Goal: Information Seeking & Learning: Compare options

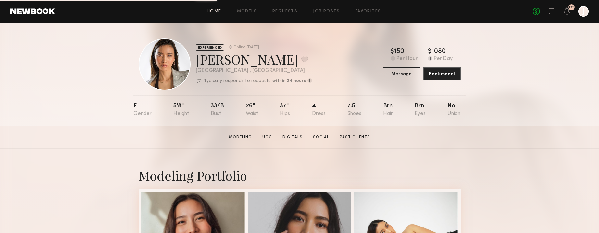
click at [216, 12] on link "Home" at bounding box center [214, 11] width 15 height 4
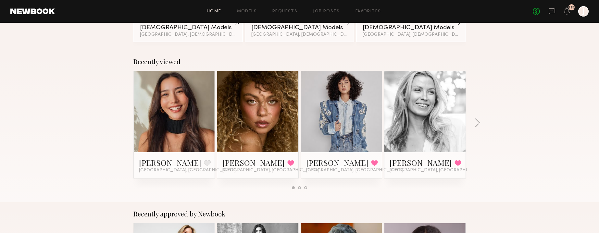
scroll to position [76, 0]
click at [253, 118] on link at bounding box center [258, 111] width 40 height 81
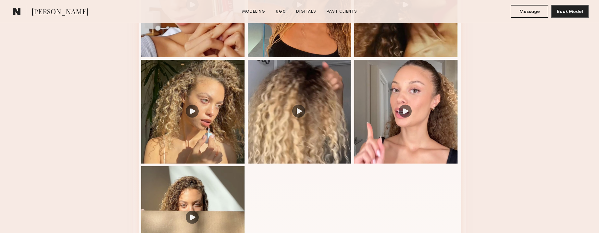
scroll to position [768, 0]
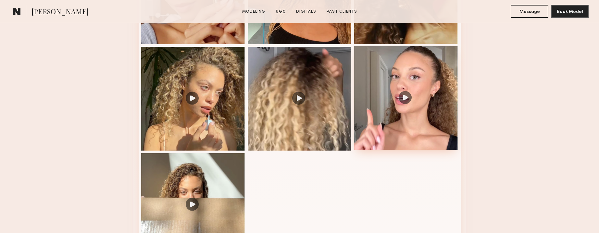
click at [416, 72] on div at bounding box center [406, 98] width 104 height 104
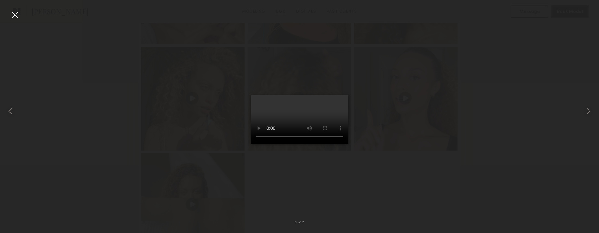
click at [16, 17] on div at bounding box center [15, 15] width 10 height 10
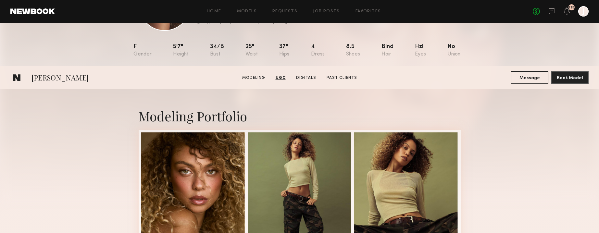
scroll to position [0, 0]
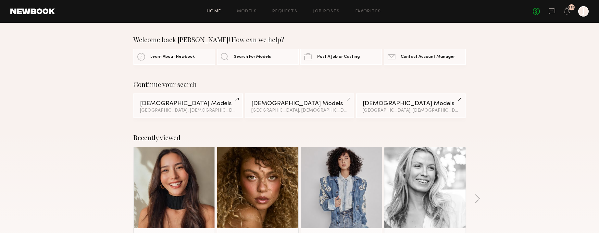
scroll to position [76, 0]
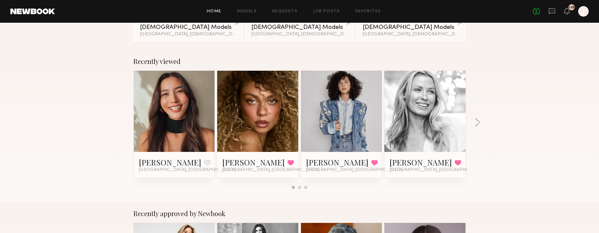
click at [349, 135] on link at bounding box center [342, 111] width 40 height 81
click at [442, 145] on link at bounding box center [426, 111] width 40 height 81
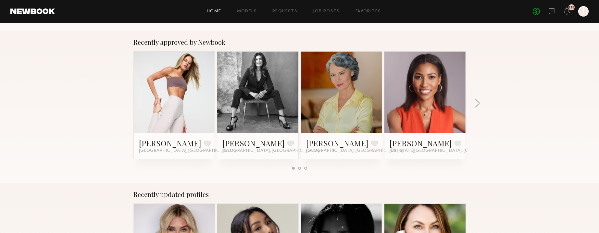
scroll to position [249, 0]
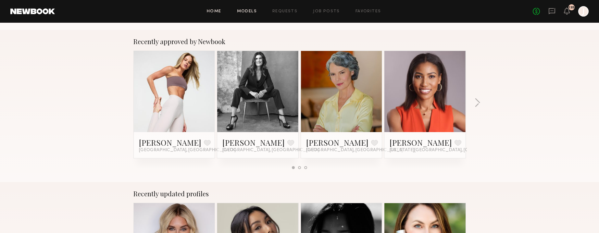
click at [247, 10] on link "Models" at bounding box center [247, 11] width 20 height 4
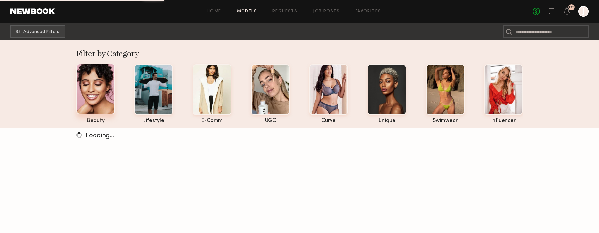
click at [96, 86] on div at bounding box center [95, 89] width 39 height 51
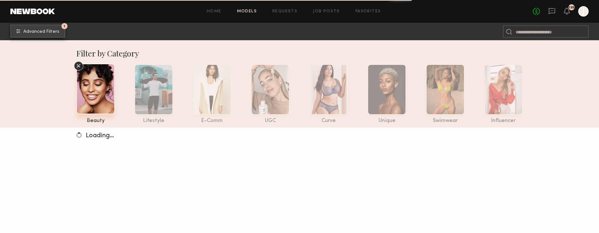
click at [43, 33] on span "Advanced Filters" at bounding box center [41, 32] width 36 height 5
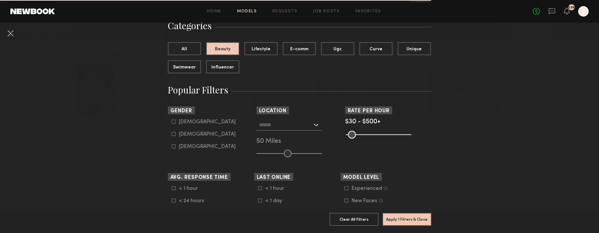
scroll to position [62, 0]
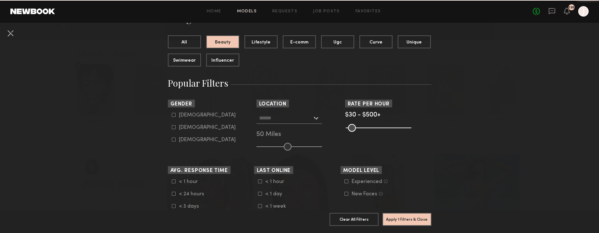
click at [175, 129] on icon at bounding box center [174, 128] width 4 height 4
type input "**"
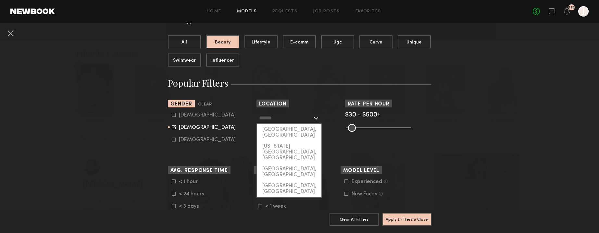
click at [302, 121] on input "text" at bounding box center [285, 117] width 53 height 11
click at [273, 131] on div "Los Angeles, CA" at bounding box center [289, 132] width 64 height 17
type input "**********"
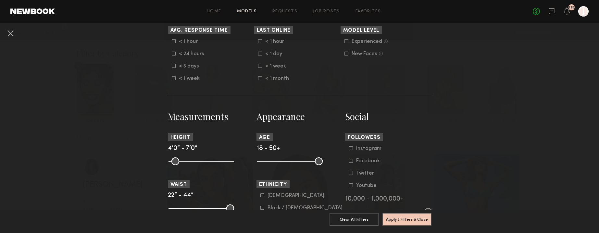
scroll to position [203, 0]
drag, startPoint x: 261, startPoint y: 162, endPoint x: 297, endPoint y: 166, distance: 36.3
type input "**"
click at [297, 165] on input "range" at bounding box center [290, 161] width 66 height 8
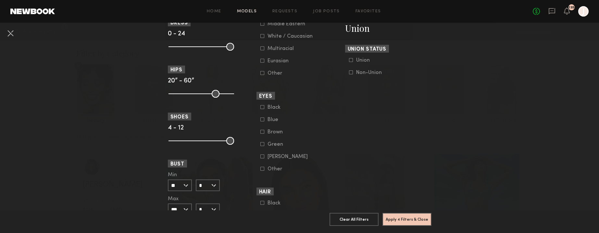
scroll to position [413, 0]
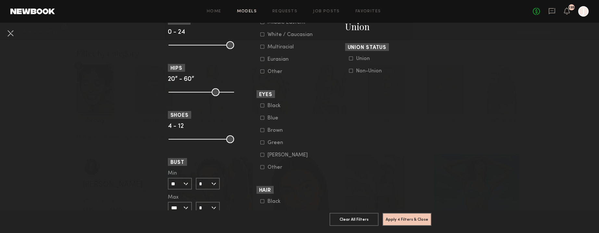
click at [263, 120] on icon at bounding box center [263, 118] width 4 height 4
click at [404, 220] on button "Apply 5 Filters & Close" at bounding box center [407, 219] width 49 height 13
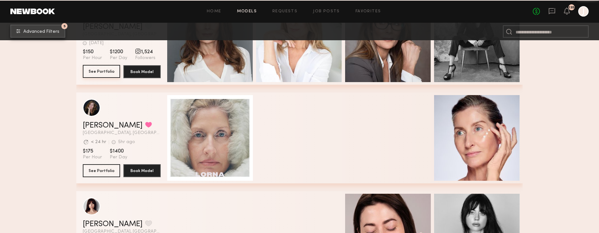
scroll to position [849, 0]
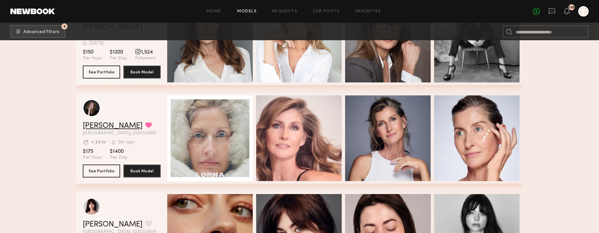
click at [99, 126] on link "Lorna L." at bounding box center [113, 126] width 60 height 8
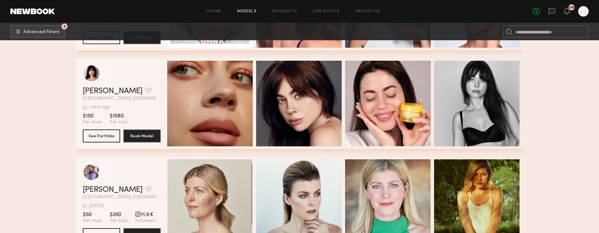
scroll to position [981, 0]
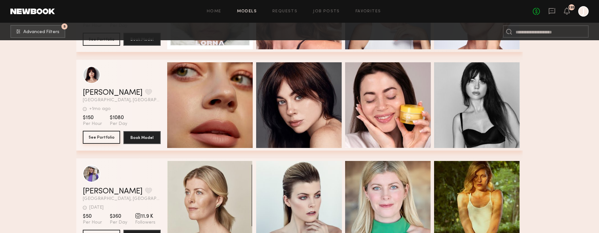
click at [104, 136] on button "See Portfolio" at bounding box center [101, 137] width 37 height 13
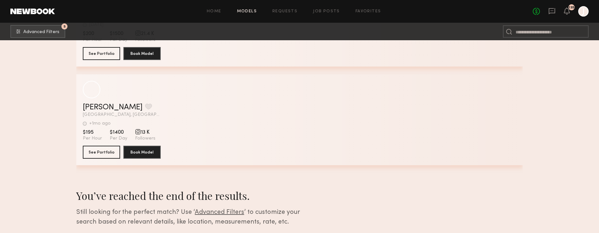
scroll to position [1362, 0]
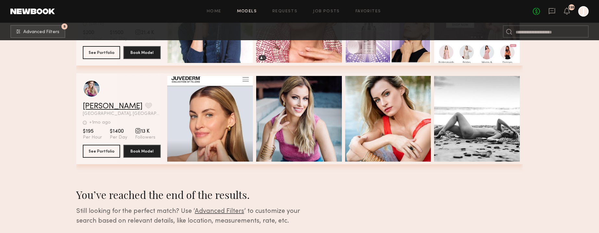
click at [93, 107] on link "Elise M." at bounding box center [113, 107] width 60 height 8
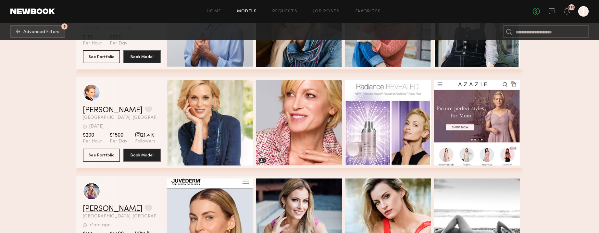
scroll to position [1261, 0]
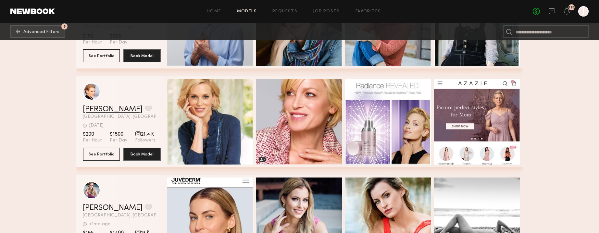
click at [94, 109] on link "Odile C." at bounding box center [113, 110] width 60 height 8
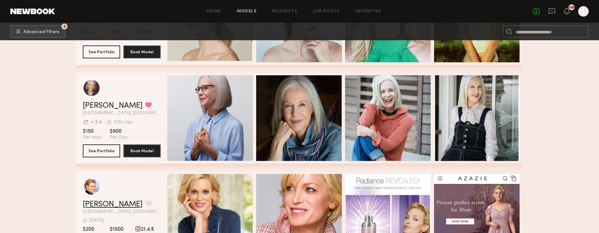
scroll to position [1165, 0]
click at [101, 106] on link "Holly K." at bounding box center [113, 106] width 60 height 8
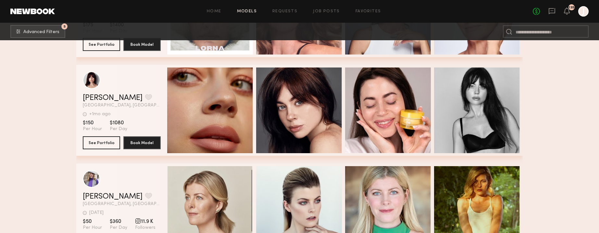
scroll to position [933, 0]
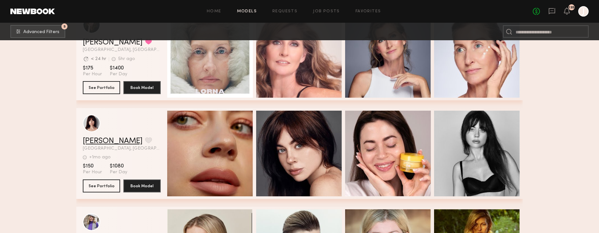
click at [95, 143] on link "[PERSON_NAME]" at bounding box center [113, 141] width 60 height 8
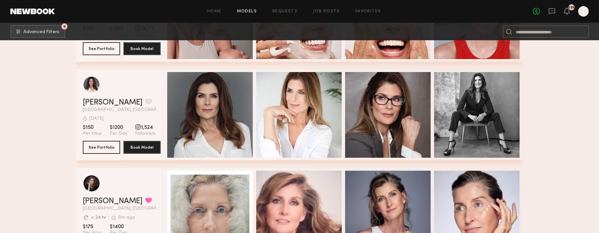
scroll to position [775, 0]
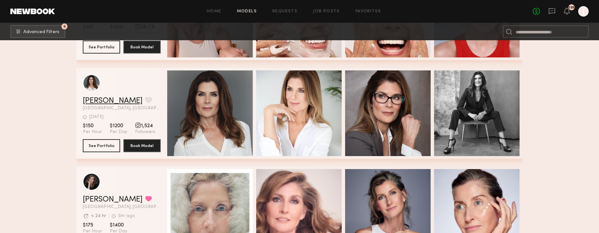
click at [97, 101] on link "Julie S." at bounding box center [113, 101] width 60 height 8
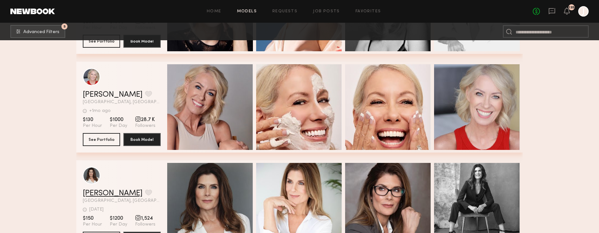
scroll to position [531, 0]
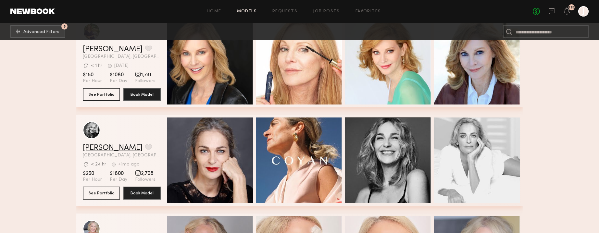
click at [101, 146] on link "[PERSON_NAME]" at bounding box center [113, 148] width 60 height 8
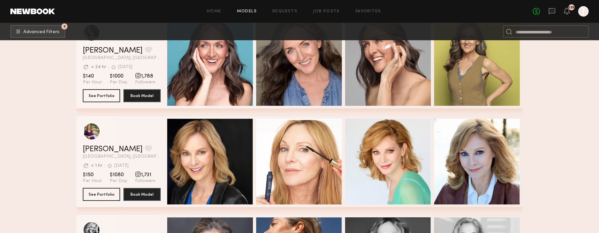
scroll to position [430, 0]
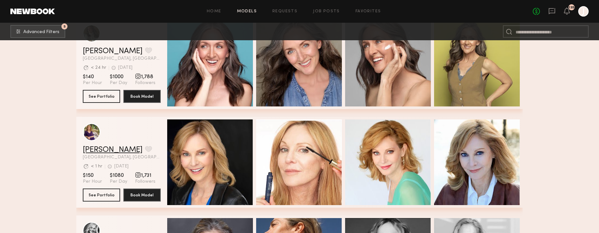
click at [95, 152] on link "[PERSON_NAME]" at bounding box center [113, 150] width 60 height 8
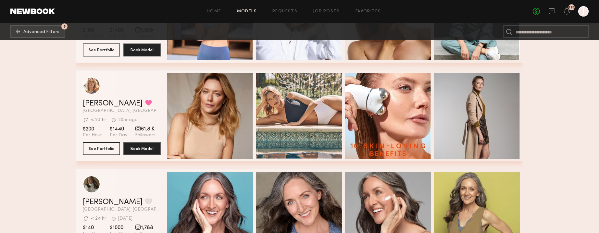
scroll to position [341, 0]
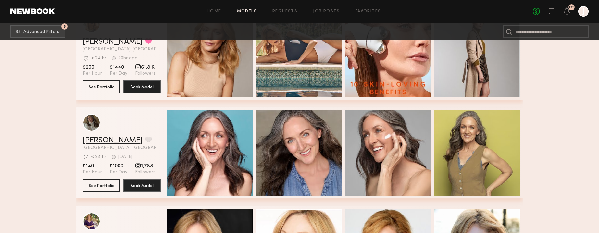
click at [89, 138] on link "[PERSON_NAME]" at bounding box center [113, 141] width 60 height 8
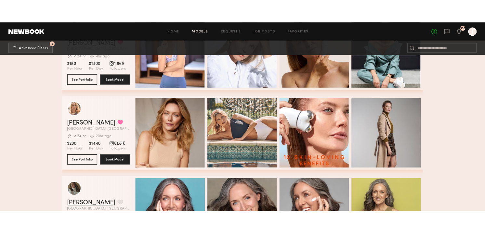
scroll to position [258, 0]
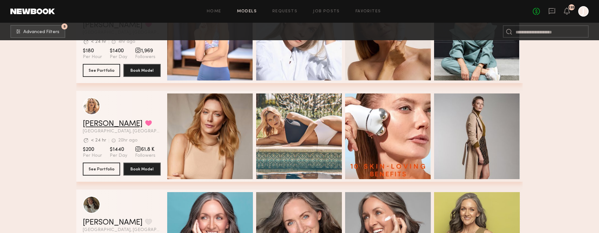
click at [109, 125] on link "Anastassija M." at bounding box center [113, 124] width 60 height 8
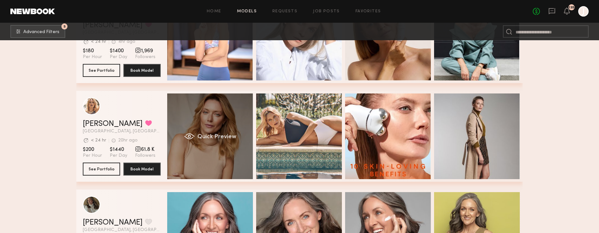
click at [202, 114] on div "Quick Preview" at bounding box center [210, 137] width 86 height 86
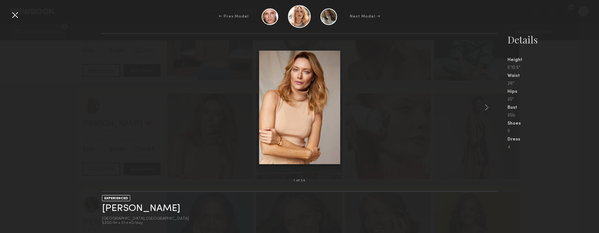
click at [21, 15] on div "← Prev Model Next Model →" at bounding box center [299, 16] width 599 height 23
click at [14, 14] on div at bounding box center [15, 15] width 10 height 10
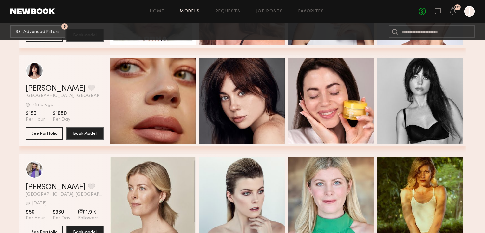
scroll to position [839, 0]
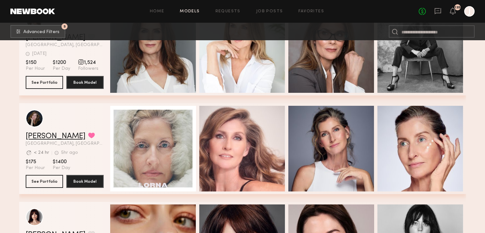
click at [49, 136] on link "Lorna L." at bounding box center [56, 137] width 60 height 8
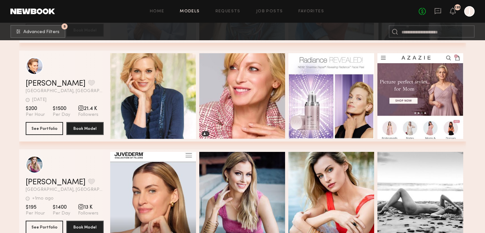
scroll to position [1287, 0]
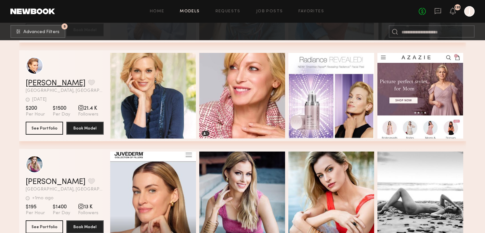
click at [38, 82] on link "Odile C." at bounding box center [56, 84] width 60 height 8
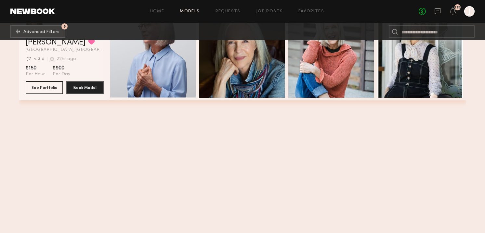
scroll to position [398, 0]
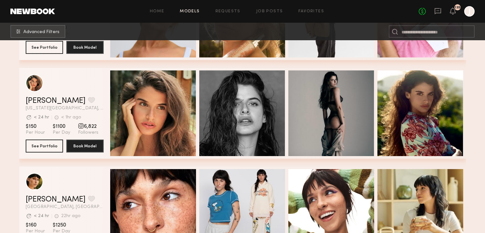
scroll to position [1114, 0]
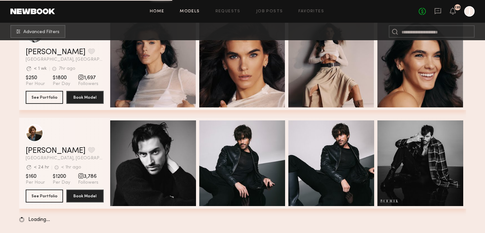
click at [157, 10] on link "Home" at bounding box center [157, 11] width 15 height 4
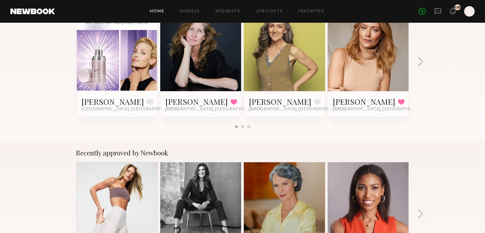
scroll to position [136, 0]
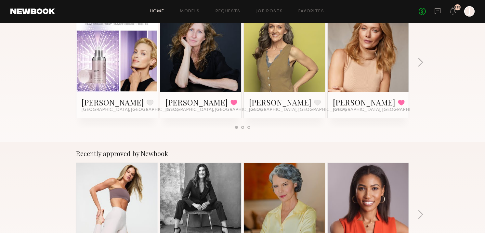
click at [293, 42] on link at bounding box center [284, 51] width 40 height 81
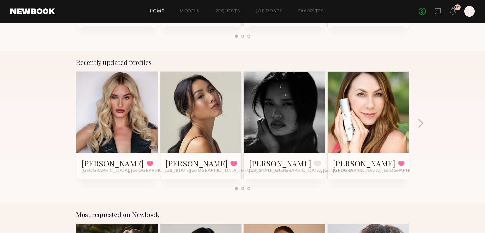
scroll to position [380, 0]
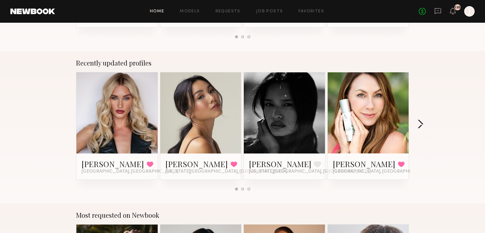
click at [419, 125] on button "button" at bounding box center [420, 125] width 6 height 11
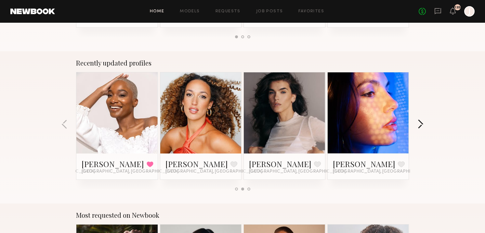
click at [419, 125] on button "button" at bounding box center [420, 125] width 6 height 11
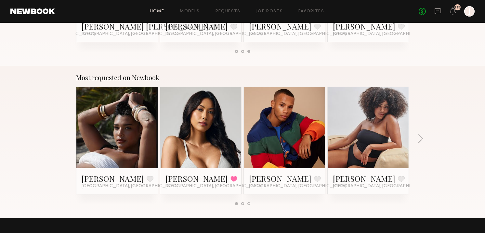
scroll to position [514, 0]
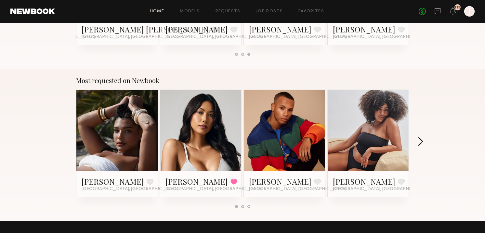
click at [419, 142] on button "button" at bounding box center [420, 142] width 6 height 11
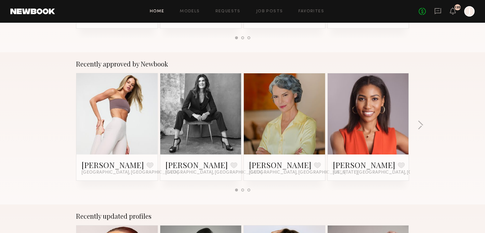
scroll to position [200, 0]
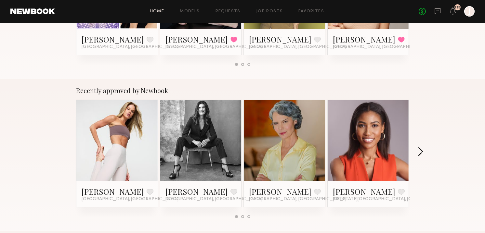
click at [421, 154] on button "button" at bounding box center [420, 152] width 6 height 11
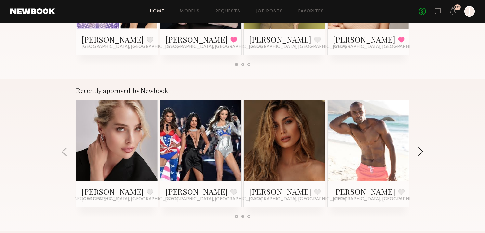
click at [421, 156] on button "button" at bounding box center [420, 152] width 6 height 11
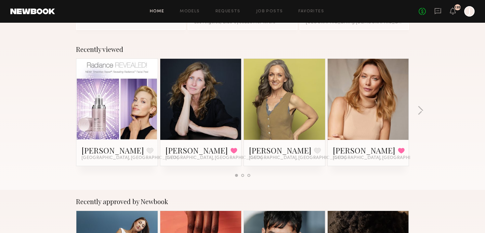
scroll to position [87, 0]
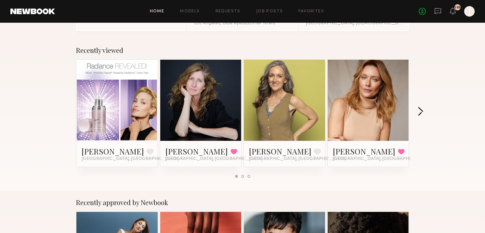
click at [420, 112] on button "button" at bounding box center [420, 112] width 6 height 11
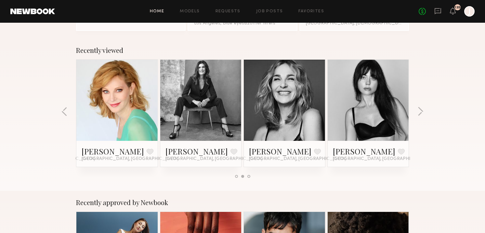
click at [362, 107] on link at bounding box center [368, 100] width 40 height 81
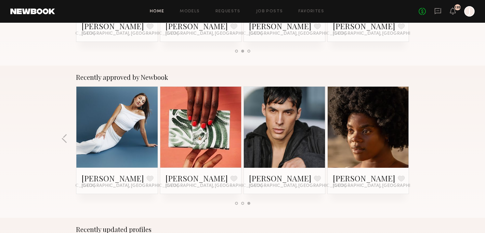
scroll to position [0, 0]
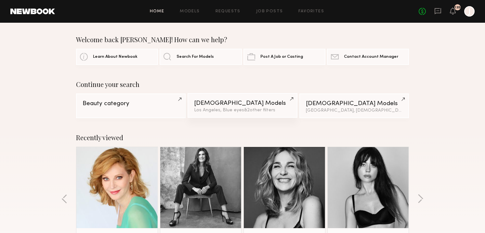
click at [215, 98] on link "Female Models Los Angeles, Blue eyes & 2 other filter s + 2" at bounding box center [241, 105] width 109 height 25
click at [159, 9] on link "Home" at bounding box center [157, 11] width 15 height 4
click at [157, 10] on link "Home" at bounding box center [157, 11] width 15 height 4
click at [191, 7] on div "Home Models Requests Job Posts Favorites Sign Out No fees up to $5,000 136 J" at bounding box center [264, 11] width 419 height 10
click at [191, 10] on link "Models" at bounding box center [190, 11] width 20 height 4
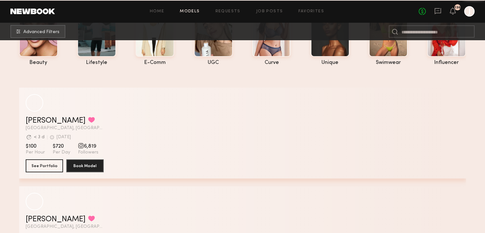
scroll to position [57, 0]
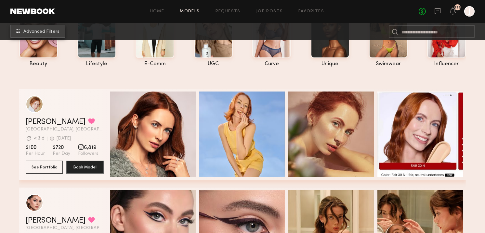
click at [42, 34] on button "Advanced Filters" at bounding box center [37, 31] width 55 height 13
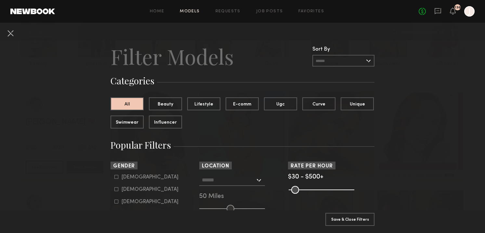
click at [243, 182] on input "text" at bounding box center [228, 179] width 53 height 11
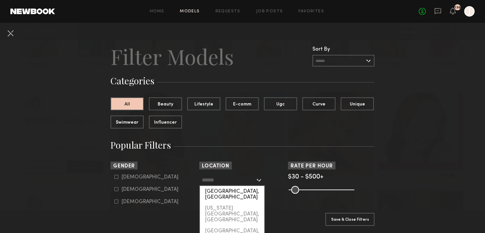
click at [238, 190] on div "Los Angeles, CA" at bounding box center [232, 194] width 64 height 17
type input "**********"
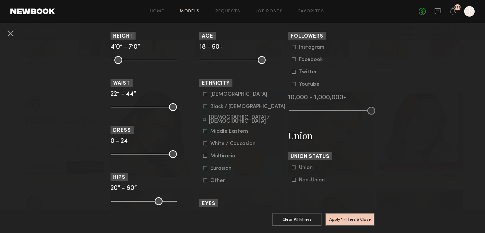
scroll to position [314, 0]
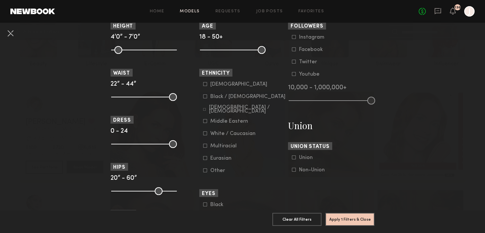
click at [205, 98] on icon at bounding box center [205, 97] width 4 height 4
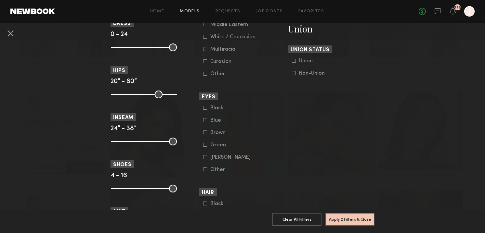
scroll to position [416, 0]
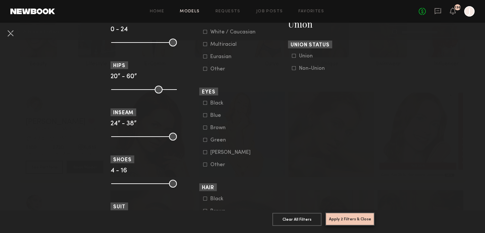
click at [344, 220] on button "Apply 2 Filters & Close" at bounding box center [349, 219] width 49 height 13
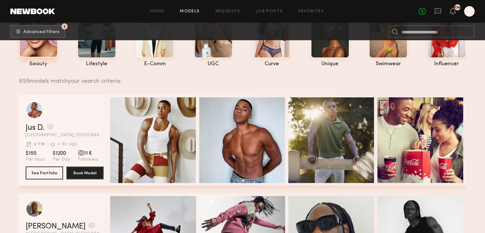
click at [31, 54] on div at bounding box center [38, 32] width 39 height 51
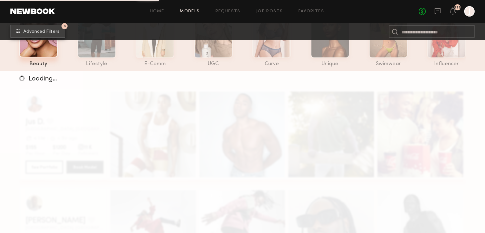
click at [39, 30] on span "Advanced Filters" at bounding box center [41, 32] width 36 height 5
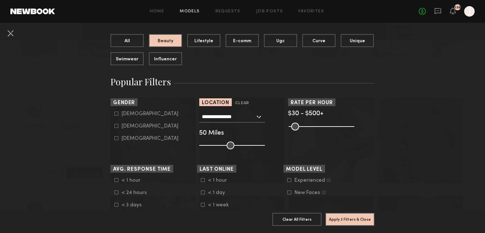
scroll to position [66, 0]
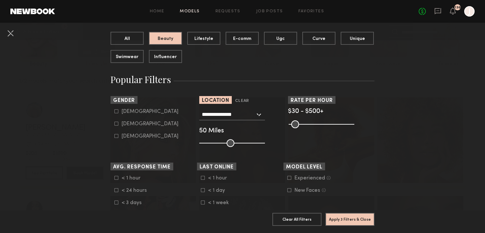
click at [118, 125] on icon at bounding box center [117, 124] width 4 height 4
type input "**"
click at [334, 214] on button "Apply 4 Filters & Close" at bounding box center [349, 219] width 49 height 13
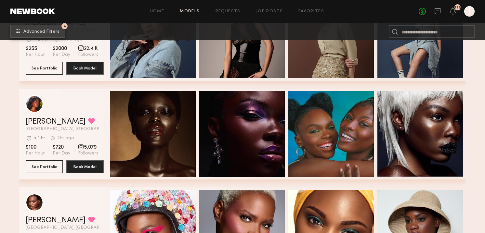
scroll to position [913, 0]
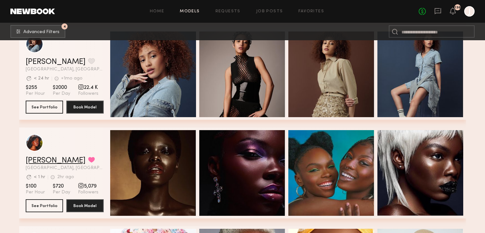
click at [38, 161] on link "Mia H." at bounding box center [56, 161] width 60 height 8
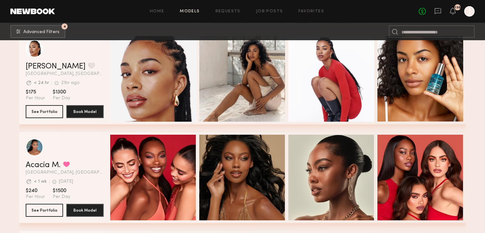
scroll to position [1720, 0]
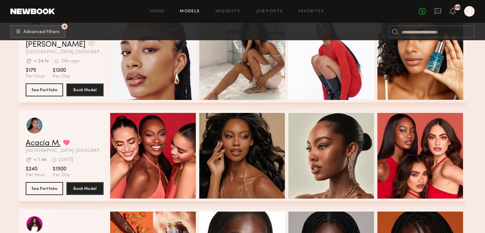
click at [41, 146] on link "Acacia M." at bounding box center [43, 144] width 35 height 8
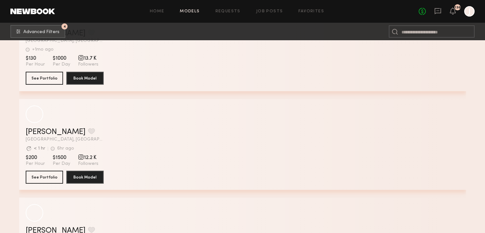
scroll to position [8735, 0]
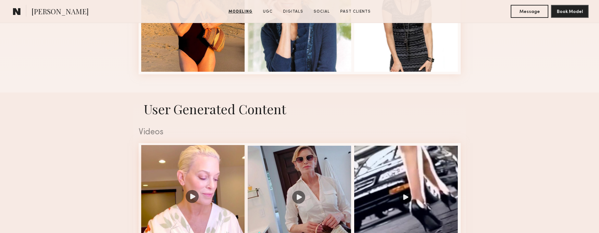
scroll to position [332, 0]
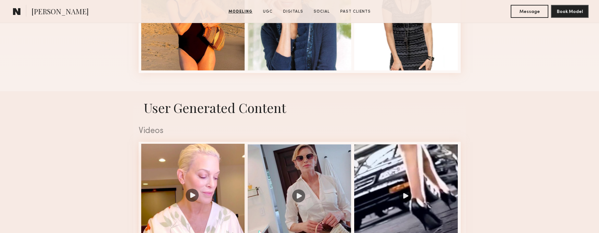
click at [219, 182] on div at bounding box center [193, 196] width 104 height 104
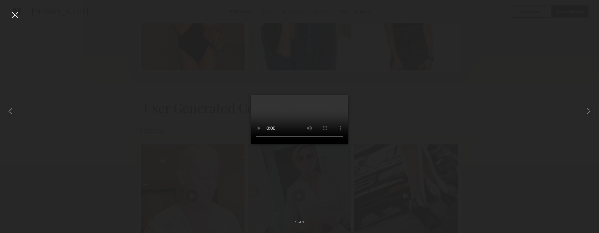
click at [476, 124] on div at bounding box center [299, 111] width 599 height 202
click at [15, 14] on div at bounding box center [15, 15] width 10 height 10
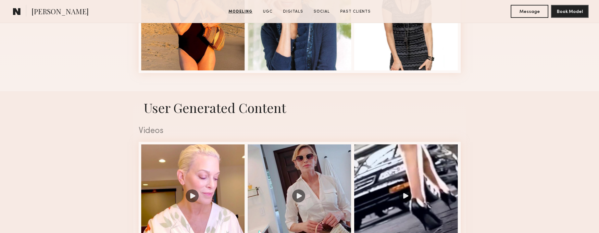
scroll to position [0, 0]
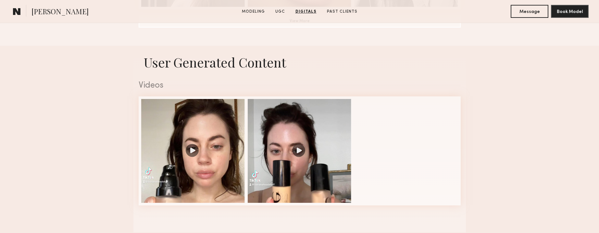
scroll to position [608, 0]
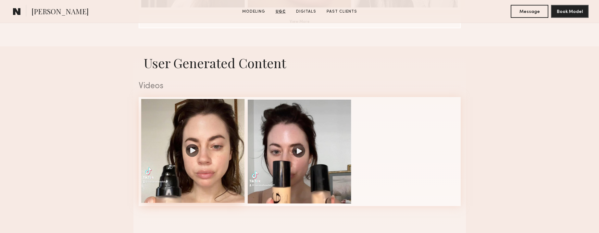
click at [182, 129] on div at bounding box center [193, 151] width 104 height 104
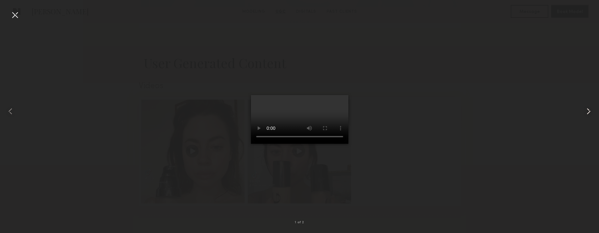
click at [592, 112] on common-icon at bounding box center [589, 111] width 10 height 10
click at [16, 13] on div at bounding box center [15, 15] width 10 height 10
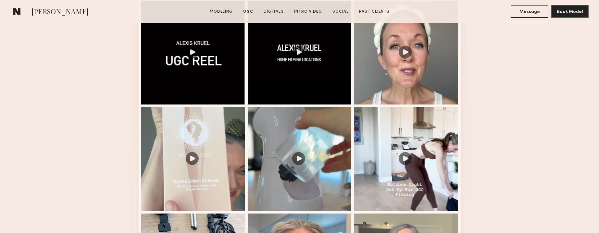
scroll to position [707, 0]
click at [361, 70] on div at bounding box center [406, 52] width 104 height 104
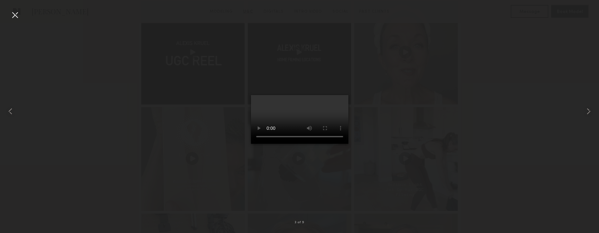
click at [19, 13] on div at bounding box center [15, 15] width 10 height 10
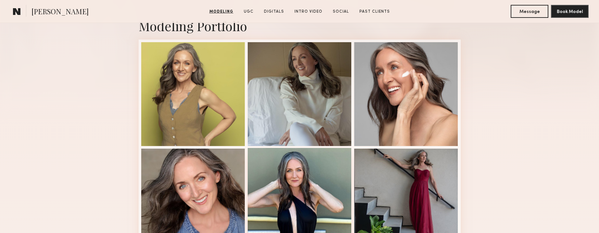
scroll to position [150, 0]
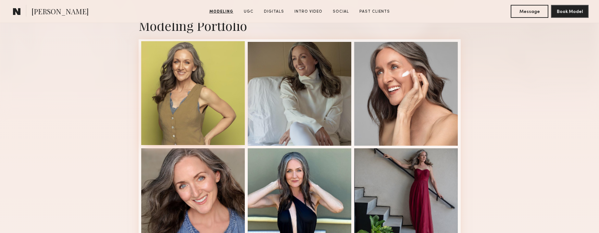
click at [220, 68] on div at bounding box center [193, 93] width 104 height 104
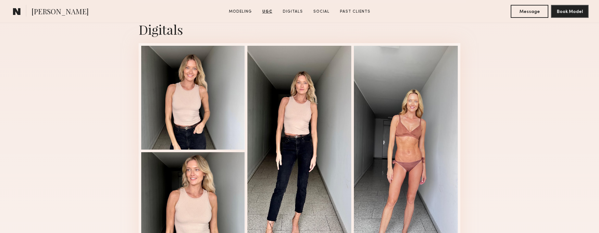
scroll to position [1612, 0]
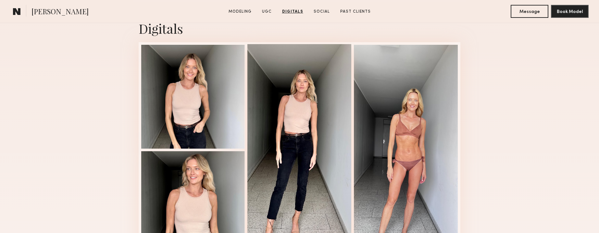
click at [287, 127] on div at bounding box center [300, 149] width 104 height 211
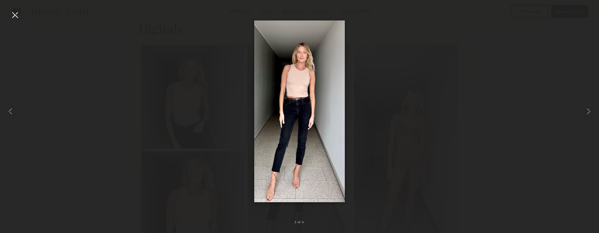
click at [13, 7] on nb-gallery-light "3 of 4" at bounding box center [299, 116] width 599 height 233
click at [13, 18] on div at bounding box center [15, 15] width 10 height 10
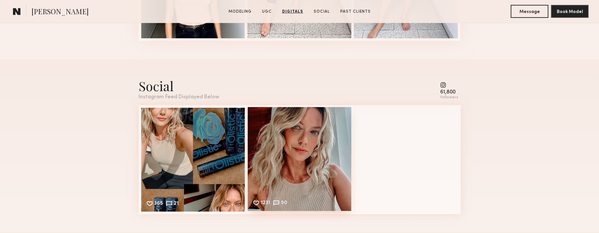
scroll to position [1866, 0]
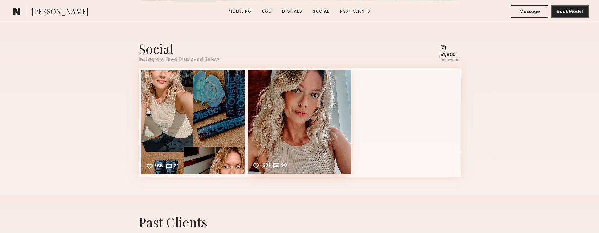
click at [281, 128] on div "1231 90 Likes & comments displayed to show model’s engagement" at bounding box center [300, 122] width 104 height 104
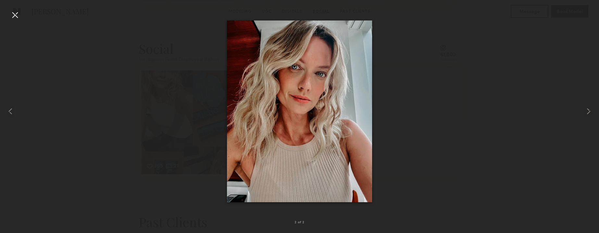
click at [12, 13] on div at bounding box center [15, 15] width 10 height 10
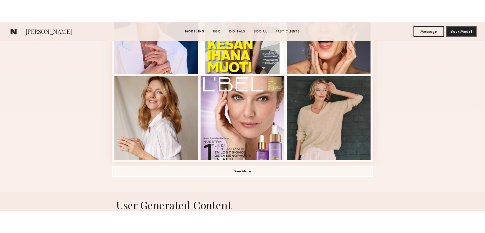
scroll to position [445, 0]
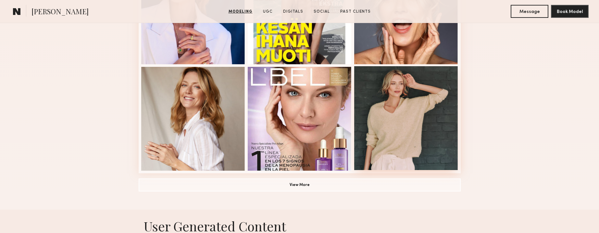
click at [407, 122] on div at bounding box center [406, 118] width 104 height 104
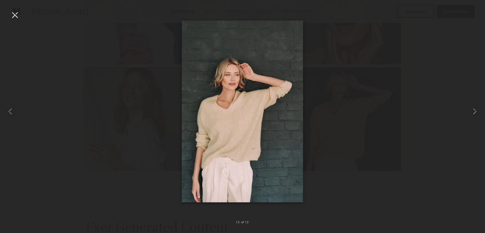
scroll to position [444, 0]
click at [14, 13] on div at bounding box center [15, 15] width 10 height 10
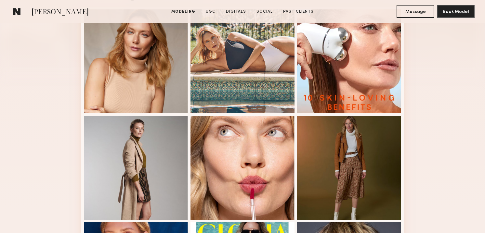
scroll to position [182, 0]
click at [110, 45] on div at bounding box center [136, 61] width 104 height 104
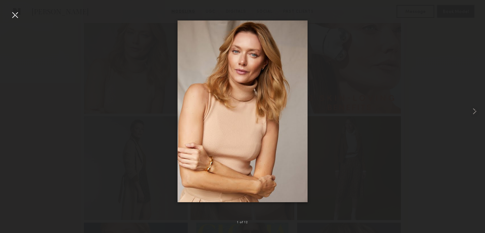
click at [8, 10] on div at bounding box center [242, 111] width 485 height 202
click at [16, 12] on div at bounding box center [15, 15] width 10 height 10
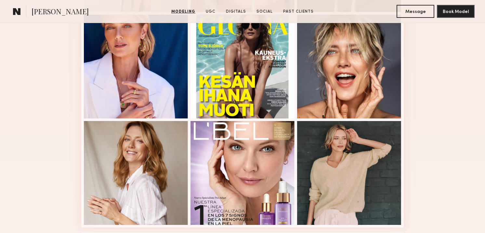
scroll to position [390, 0]
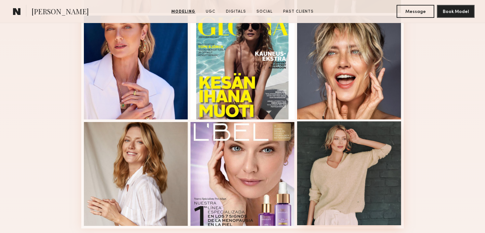
click at [341, 168] on div at bounding box center [349, 174] width 104 height 104
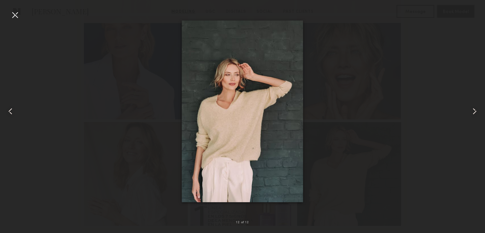
click at [15, 14] on div at bounding box center [15, 15] width 10 height 10
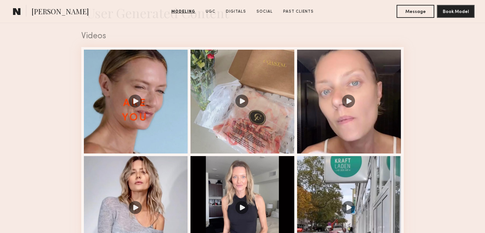
scroll to position [659, 0]
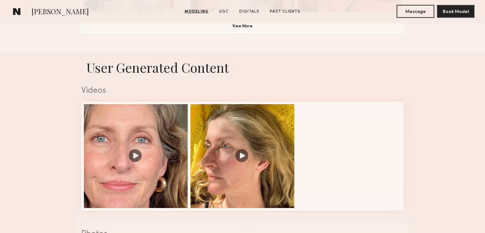
scroll to position [607, 0]
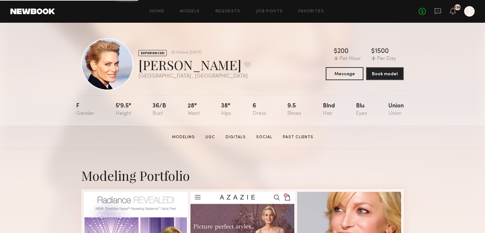
click at [244, 54] on div "EXPERIENCED Online 2wk ago Odile C. Favorite Los Angeles , CA Online 2wk ago $ …" at bounding box center [242, 64] width 322 height 52
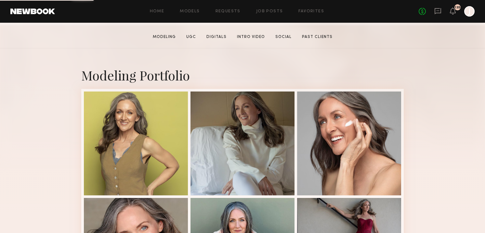
scroll to position [99, 0]
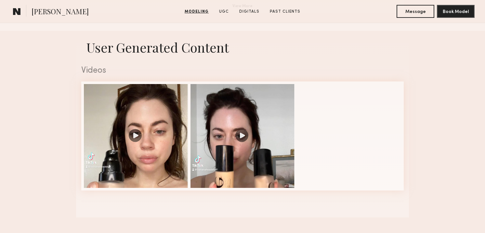
scroll to position [626, 0]
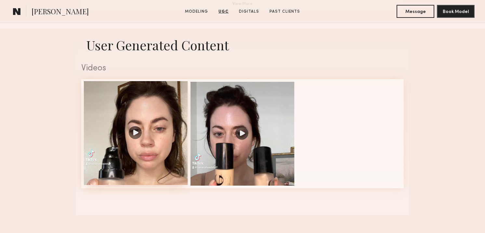
click at [169, 150] on div at bounding box center [136, 133] width 104 height 104
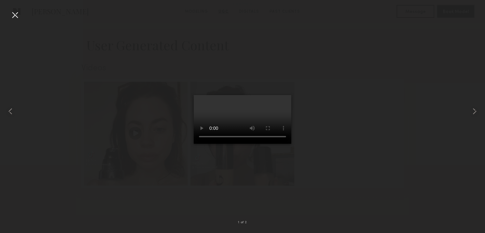
click at [218, 144] on video at bounding box center [242, 119] width 97 height 49
click at [9, 13] on div at bounding box center [9, 111] width 19 height 202
click at [15, 12] on div at bounding box center [15, 15] width 10 height 10
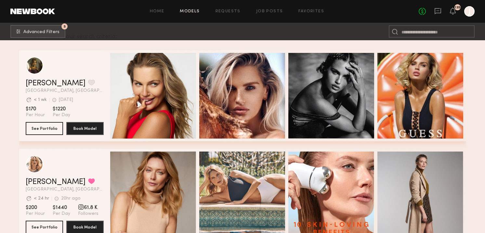
scroll to position [99, 0]
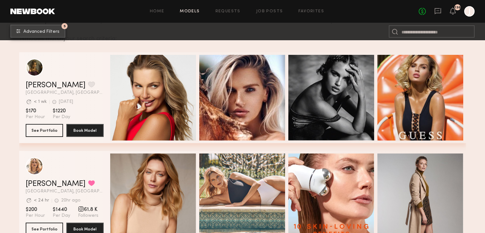
click at [29, 35] on button "5 Advanced Filters" at bounding box center [37, 31] width 55 height 13
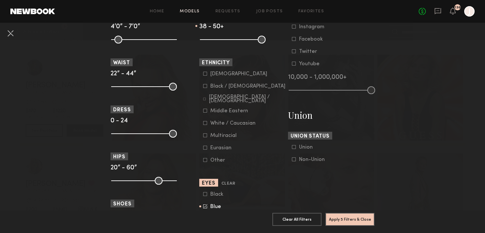
scroll to position [325, 0]
click at [206, 88] on icon at bounding box center [205, 86] width 4 height 4
click at [345, 218] on button "Apply 6 Filters & Close" at bounding box center [349, 219] width 49 height 13
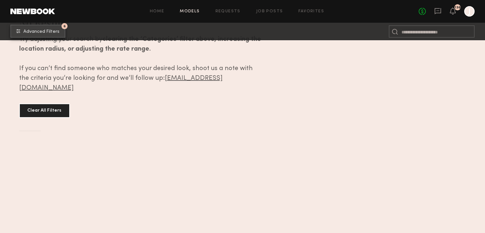
scroll to position [128, 0]
click at [31, 28] on button "6 Advanced Filters" at bounding box center [37, 31] width 55 height 13
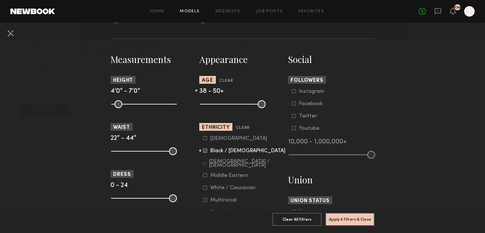
scroll to position [264, 0]
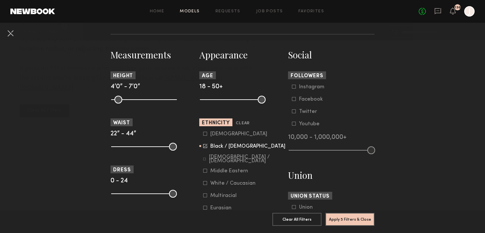
drag, startPoint x: 240, startPoint y: 100, endPoint x: 186, endPoint y: 101, distance: 54.6
type input "**"
click at [200, 101] on input "range" at bounding box center [233, 100] width 66 height 8
click at [344, 222] on button "Apply 5 Filters & Close" at bounding box center [349, 219] width 49 height 13
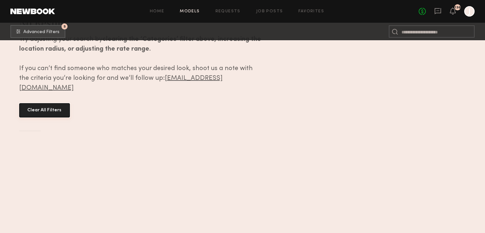
click at [53, 103] on button "Clear All Filters" at bounding box center [44, 110] width 51 height 14
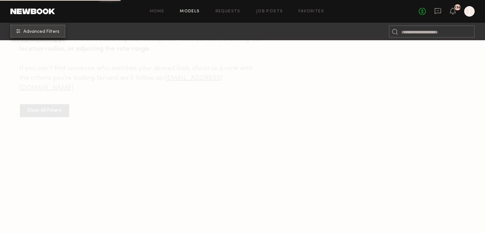
click at [35, 31] on span "Advanced Filters" at bounding box center [41, 32] width 36 height 5
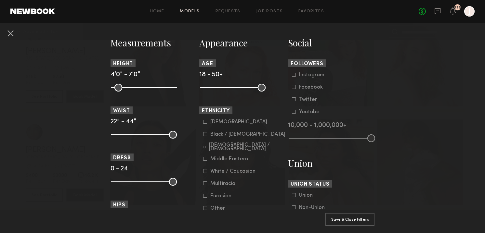
scroll to position [288, 0]
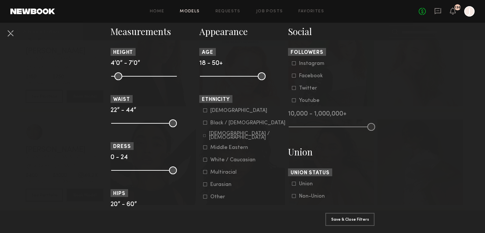
click at [205, 125] on icon at bounding box center [205, 123] width 4 height 4
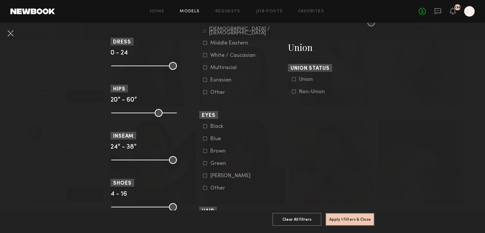
scroll to position [400, 0]
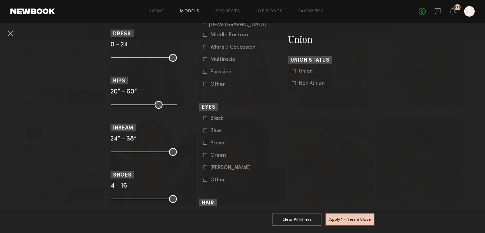
click at [206, 145] on icon at bounding box center [205, 143] width 4 height 4
click at [347, 219] on button "Apply 2 Filters & Close" at bounding box center [349, 219] width 49 height 13
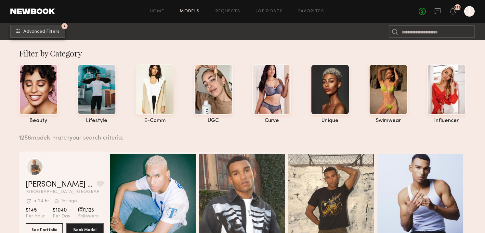
click at [26, 30] on span "Advanced Filters" at bounding box center [41, 32] width 36 height 5
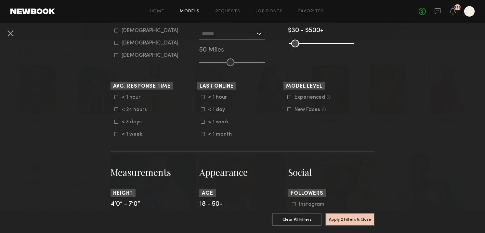
scroll to position [145, 0]
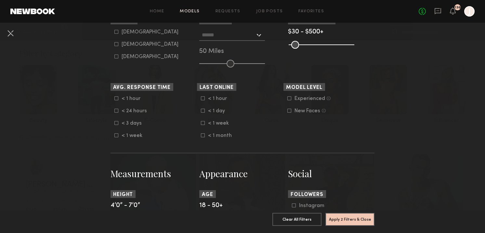
click at [115, 45] on icon at bounding box center [116, 44] width 4 height 4
type input "**"
click at [357, 222] on button "Apply 3 Filters & Close" at bounding box center [349, 219] width 49 height 13
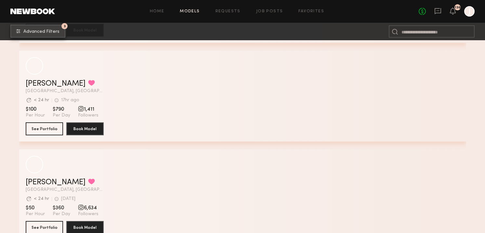
scroll to position [3755, 0]
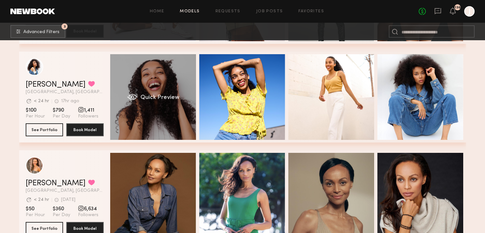
click at [144, 82] on div "Quick Preview" at bounding box center [153, 97] width 86 height 86
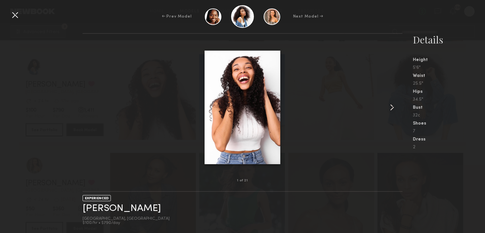
click at [389, 108] on common-icon at bounding box center [392, 107] width 10 height 10
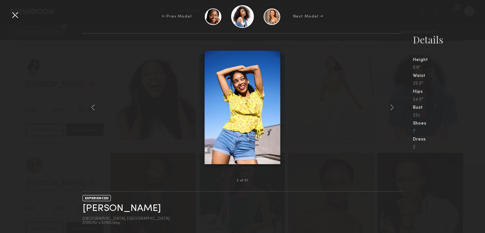
click at [17, 15] on div at bounding box center [15, 15] width 10 height 10
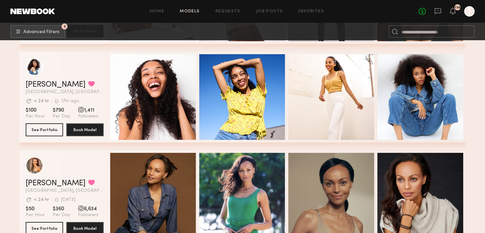
click at [39, 80] on header "Janelle J. Favorited Los Angeles, CA Avg. request response time < 24 hr 17hr ag…" at bounding box center [65, 76] width 78 height 36
click at [39, 87] on link "Janelle J." at bounding box center [56, 85] width 60 height 8
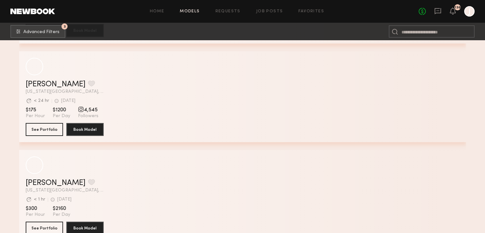
scroll to position [10175, 0]
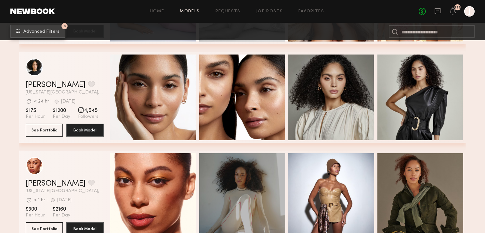
click at [45, 31] on span "Advanced Filters" at bounding box center [41, 32] width 36 height 5
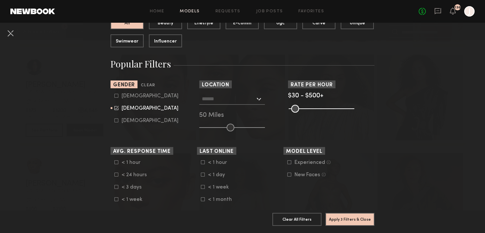
scroll to position [81, 0]
click at [246, 100] on input "text" at bounding box center [228, 99] width 53 height 11
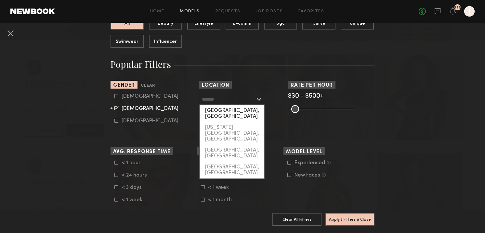
click at [221, 110] on div "Los Angeles, CA" at bounding box center [232, 113] width 64 height 17
type input "**********"
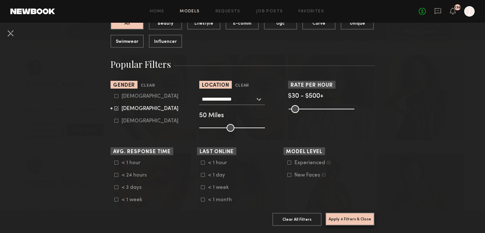
click at [355, 218] on button "Apply 4 Filters & Close" at bounding box center [349, 219] width 49 height 13
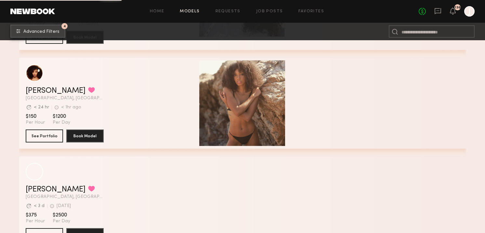
scroll to position [785, 0]
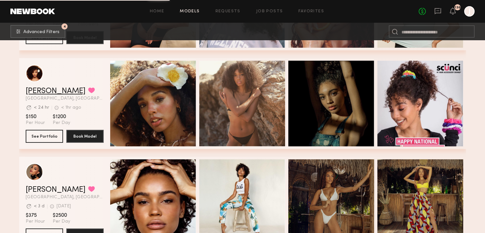
click at [38, 93] on link "Brianna L." at bounding box center [56, 91] width 60 height 8
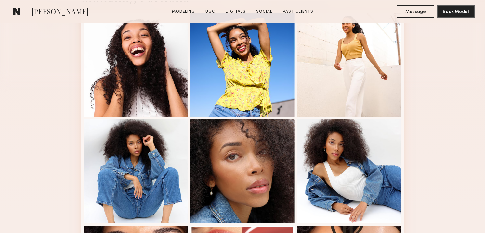
scroll to position [181, 0]
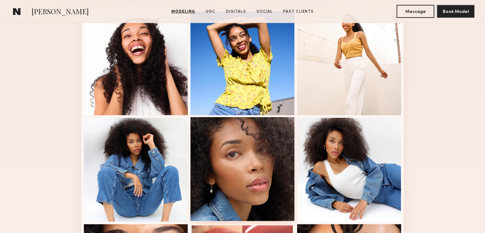
click at [247, 178] on div at bounding box center [242, 169] width 104 height 104
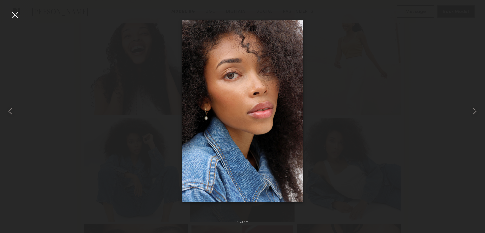
click at [15, 15] on div at bounding box center [15, 15] width 10 height 10
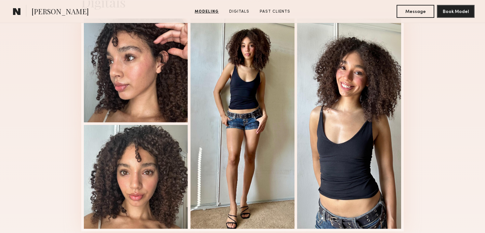
scroll to position [681, 0]
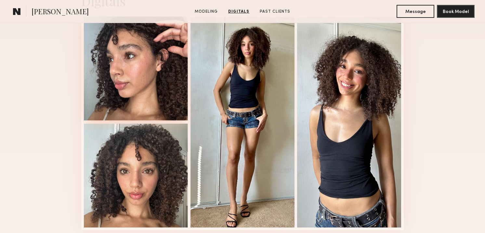
click at [124, 67] on div at bounding box center [136, 69] width 104 height 104
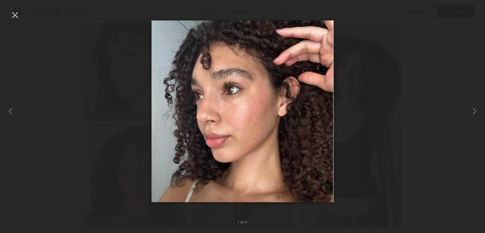
click at [15, 16] on div at bounding box center [15, 15] width 10 height 10
